Goal: Task Accomplishment & Management: Complete application form

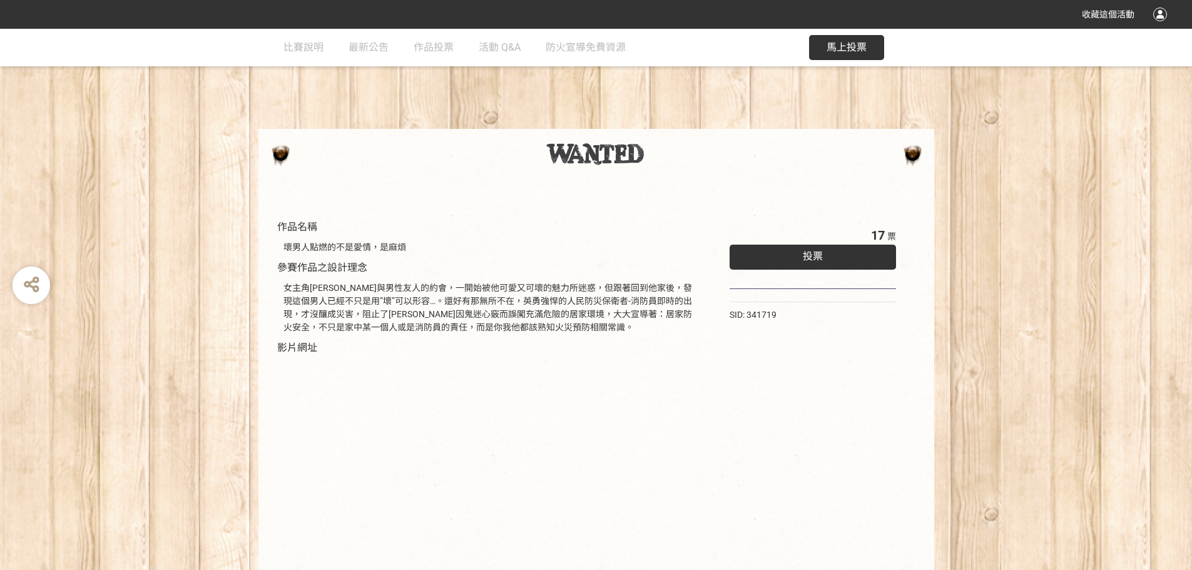
click at [801, 260] on div "投票" at bounding box center [813, 257] width 167 height 25
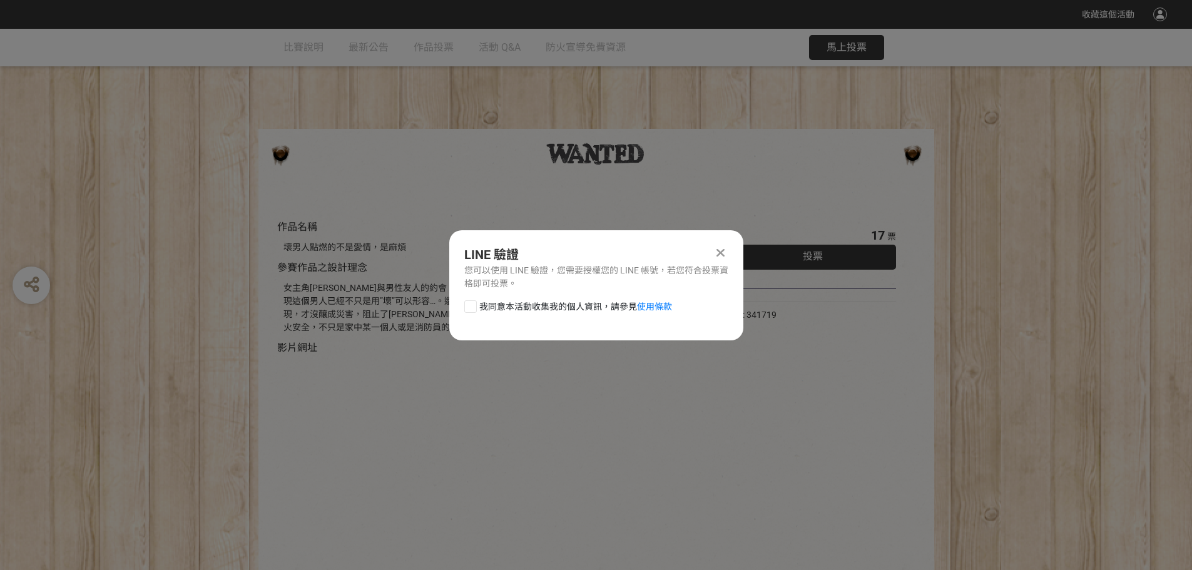
click at [469, 308] on div at bounding box center [470, 306] width 13 height 13
checkbox input "true"
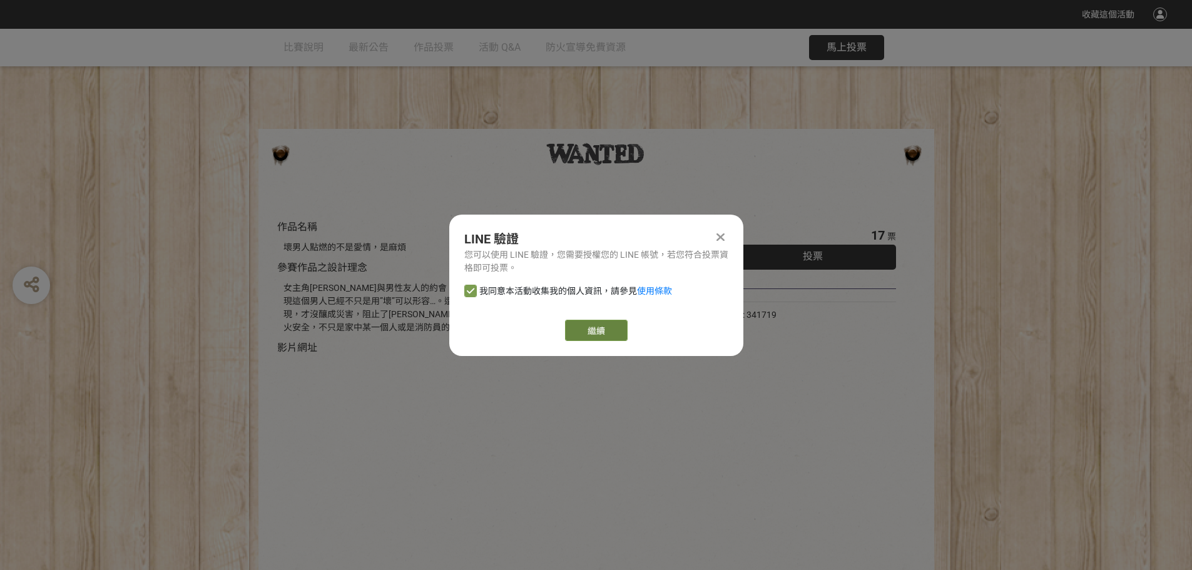
click at [606, 327] on link "繼續" at bounding box center [596, 330] width 63 height 21
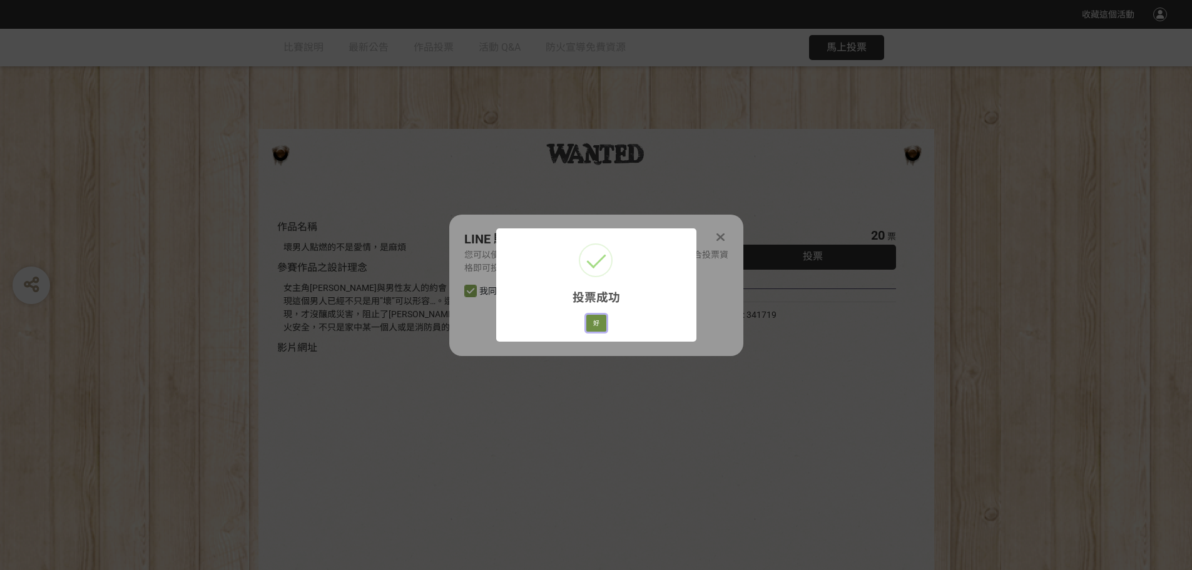
click at [589, 323] on button "好" at bounding box center [596, 324] width 20 height 18
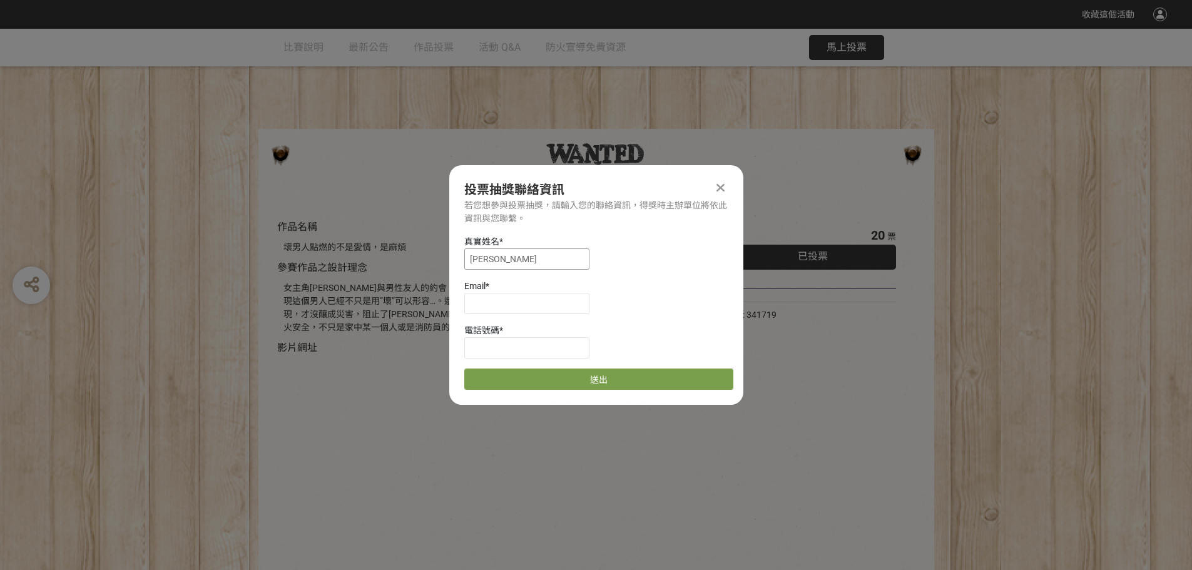
drag, startPoint x: 508, startPoint y: 258, endPoint x: 456, endPoint y: 259, distance: 52.6
click at [456, 259] on div "真實姓名 * [PERSON_NAME] * 電話號碼 * 送出" at bounding box center [596, 312] width 294 height 155
type input "[PERSON_NAME]"
type input "[EMAIL_ADDRESS][DOMAIN_NAME]"
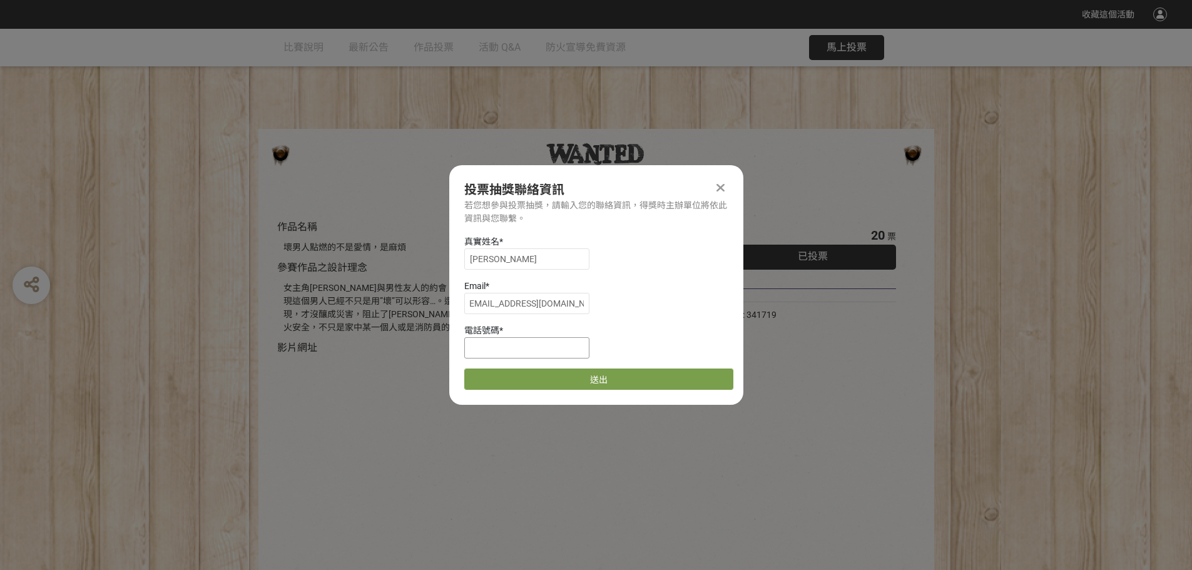
scroll to position [0, 0]
type input "0931391648"
click at [503, 380] on button "送出" at bounding box center [598, 379] width 269 height 21
